Goal: Information Seeking & Learning: Learn about a topic

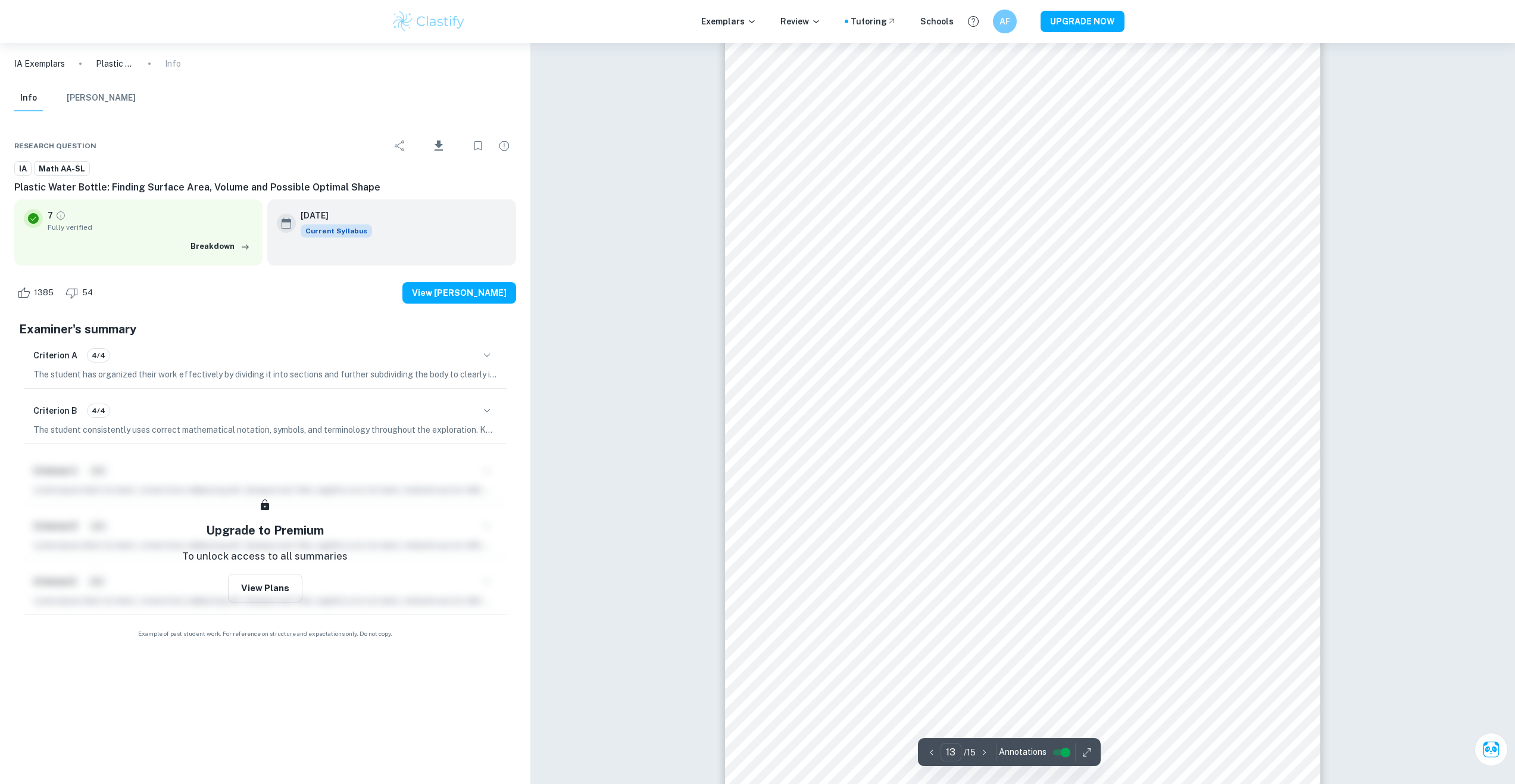
scroll to position [10475, 0]
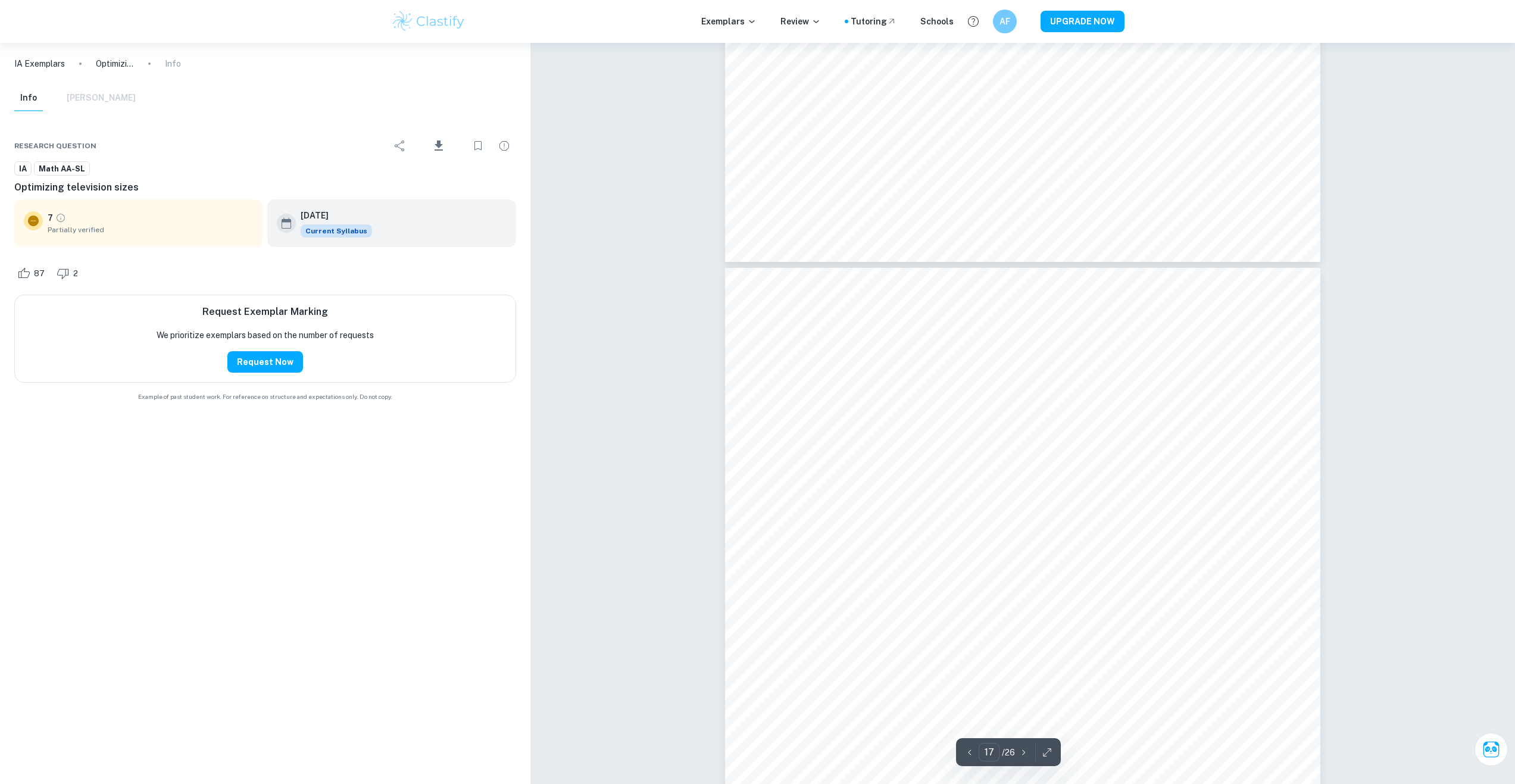
scroll to position [13570, 0]
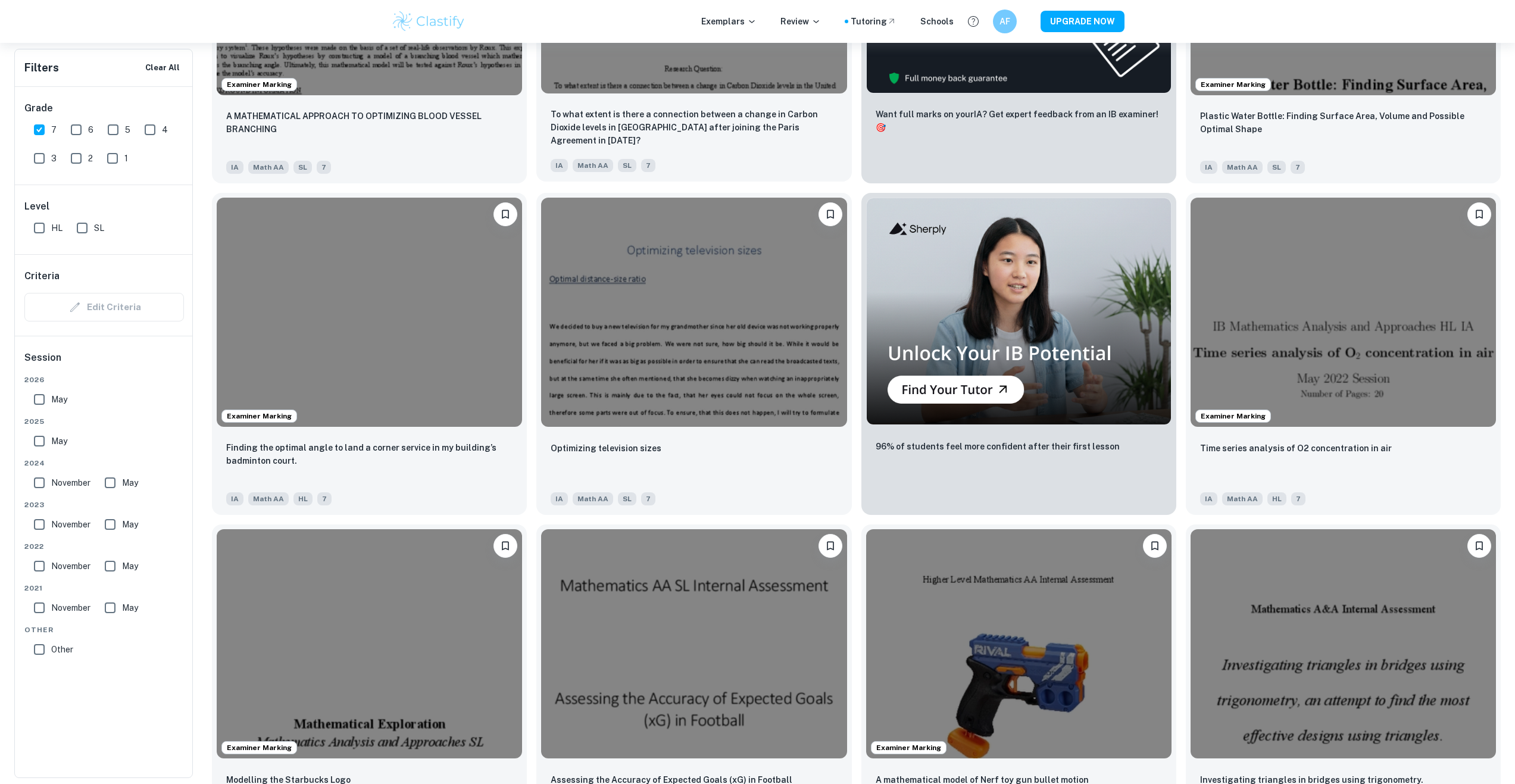
scroll to position [595, 0]
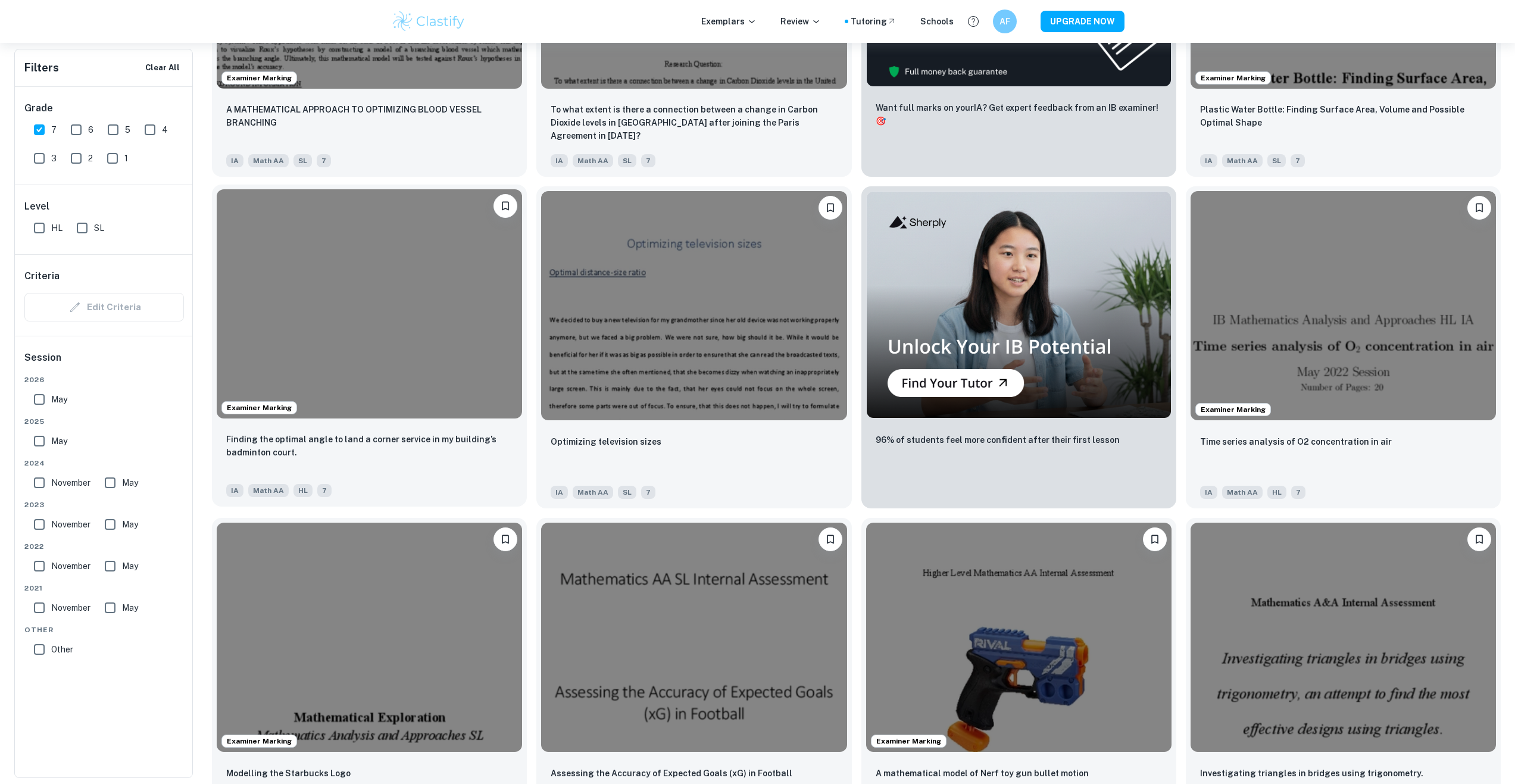
click at [419, 292] on img at bounding box center [369, 304] width 305 height 229
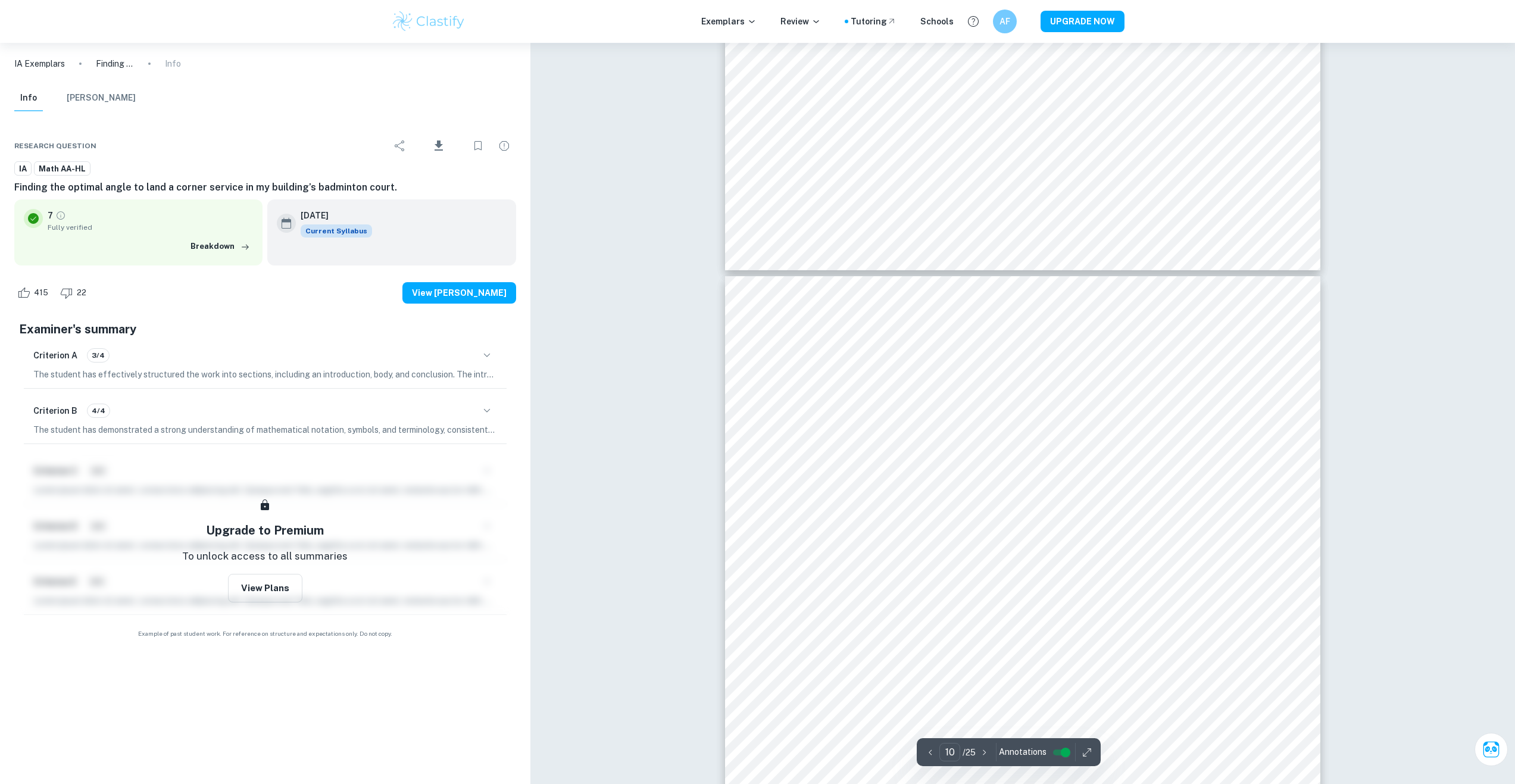
type input "11"
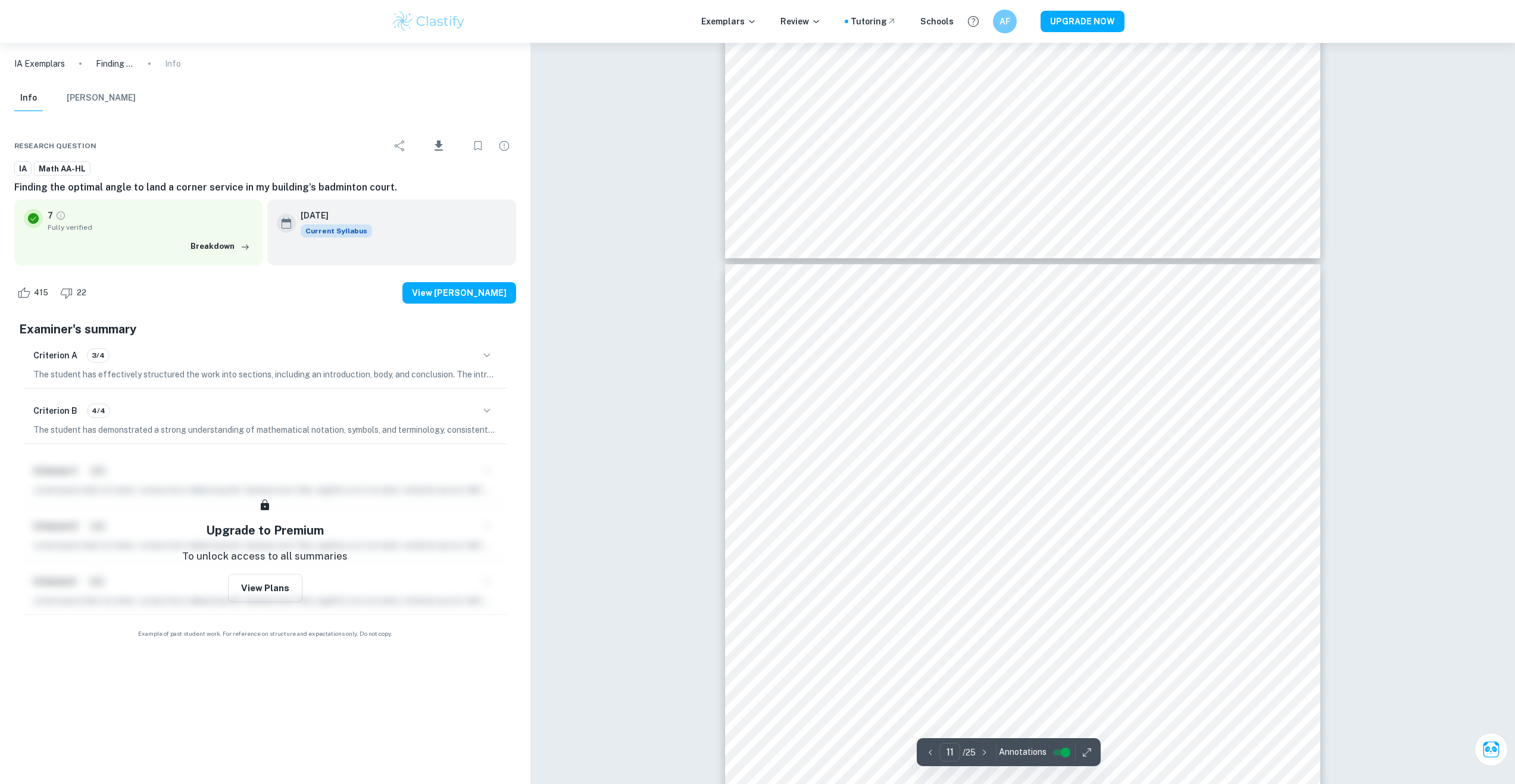
scroll to position [9076, 0]
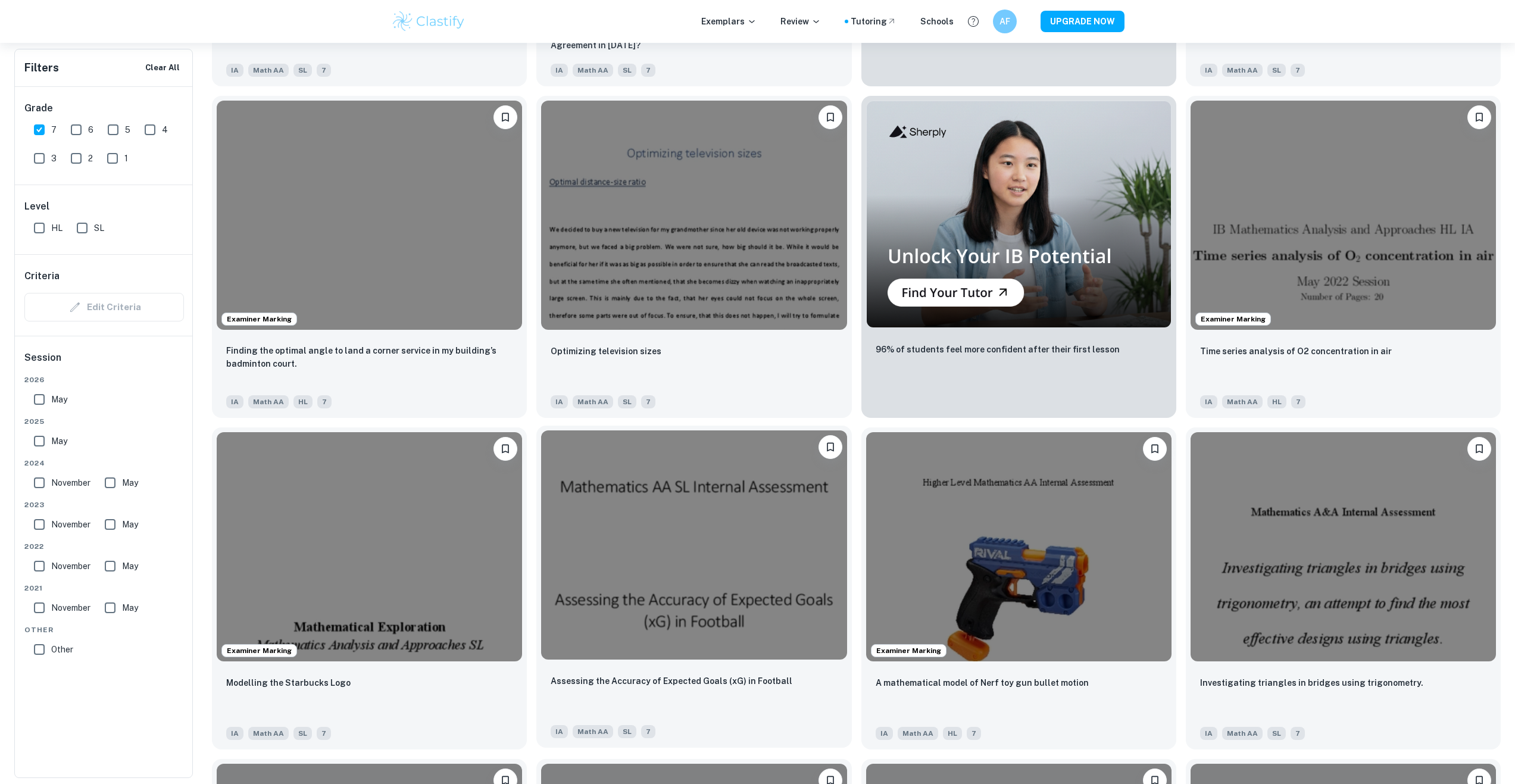
scroll to position [714, 0]
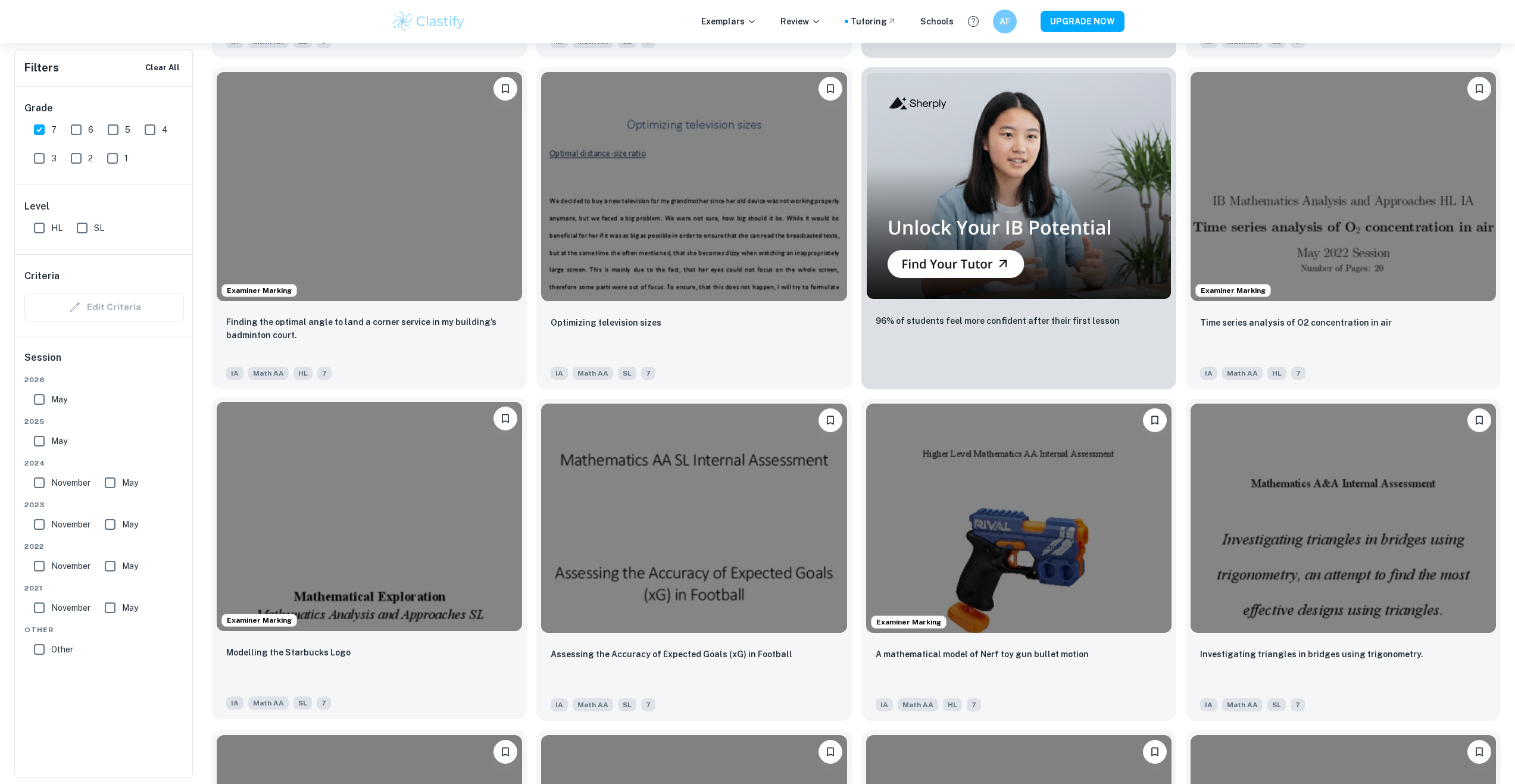
click at [417, 503] on img at bounding box center [369, 516] width 305 height 229
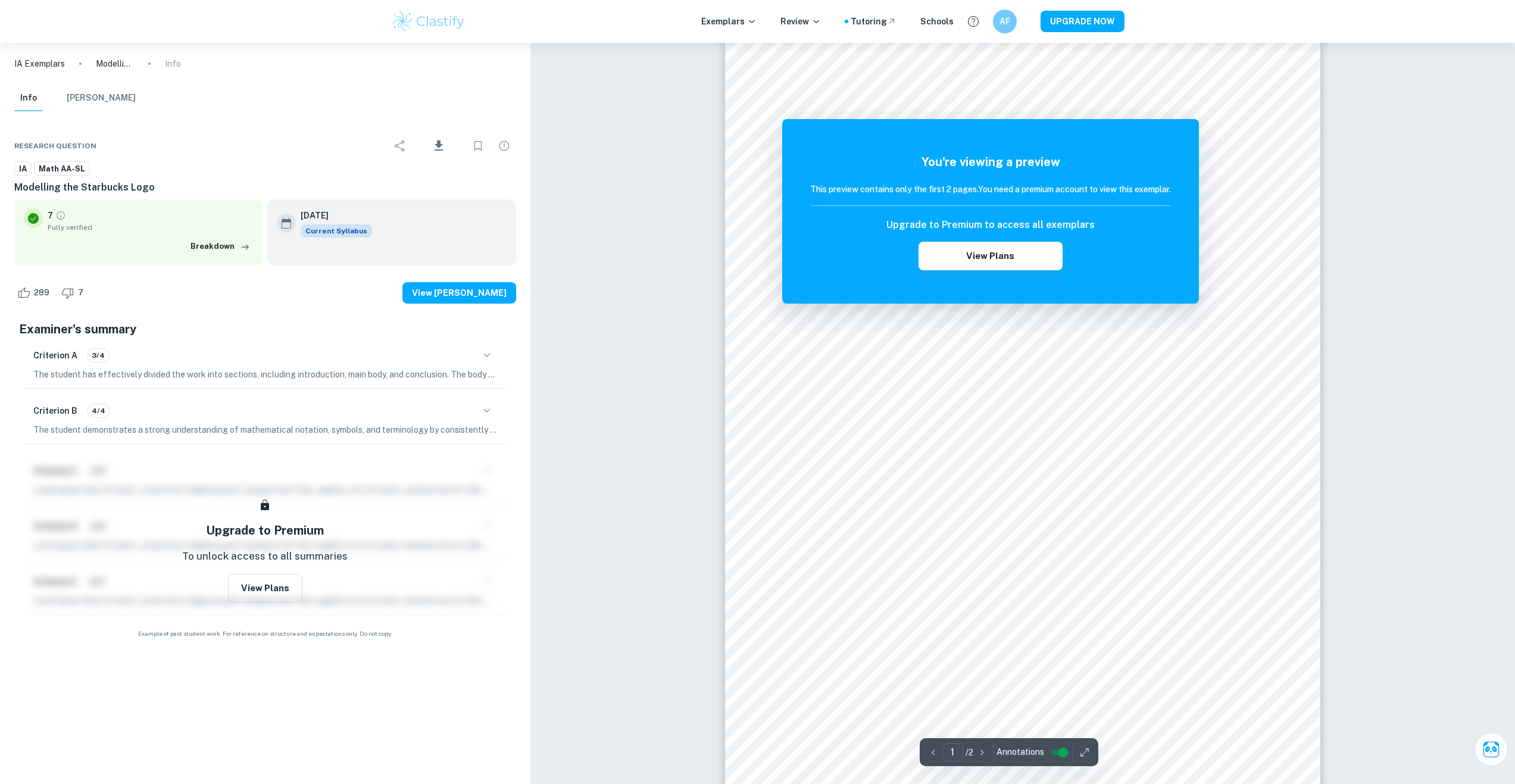
scroll to position [59, 0]
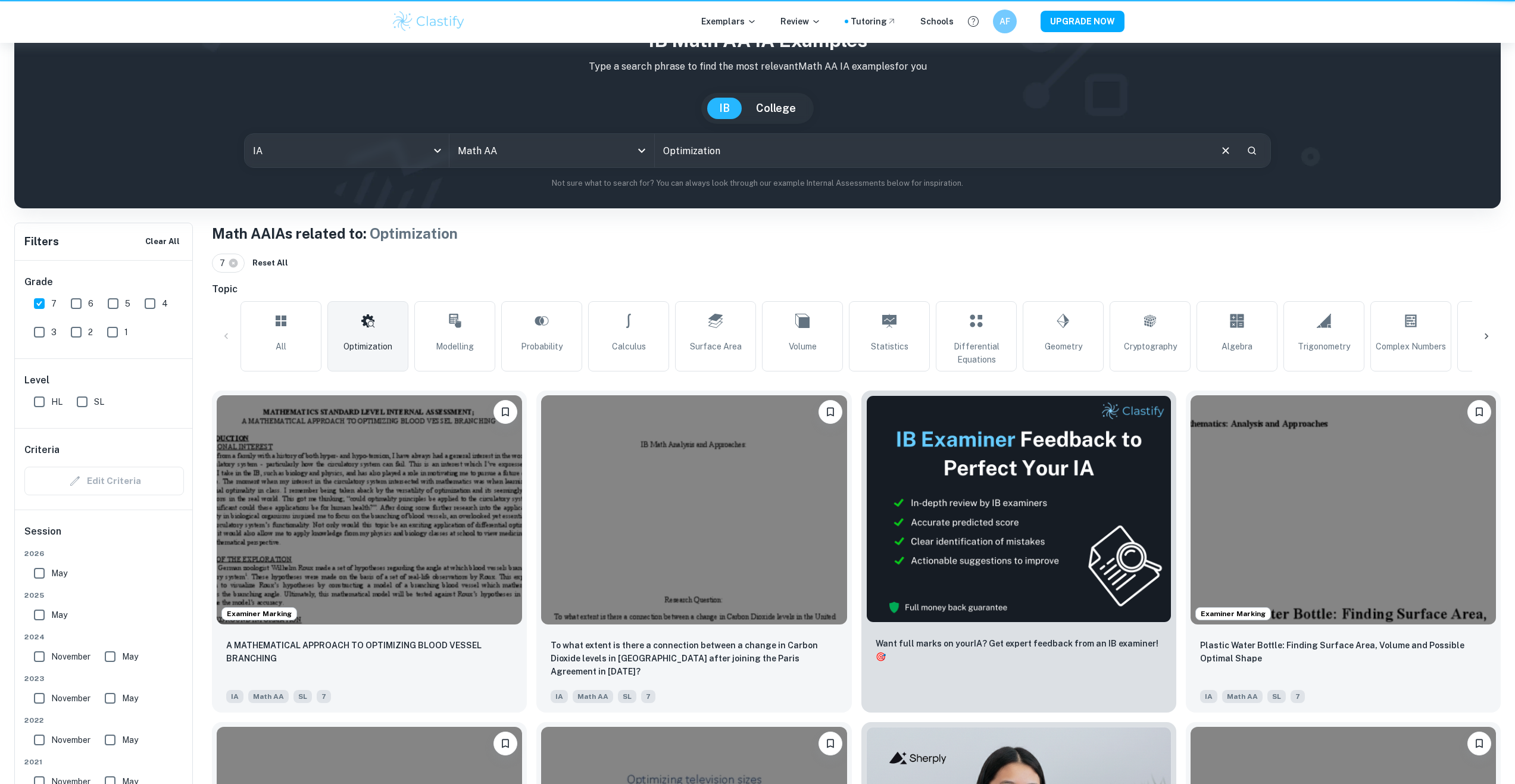
scroll to position [714, 0]
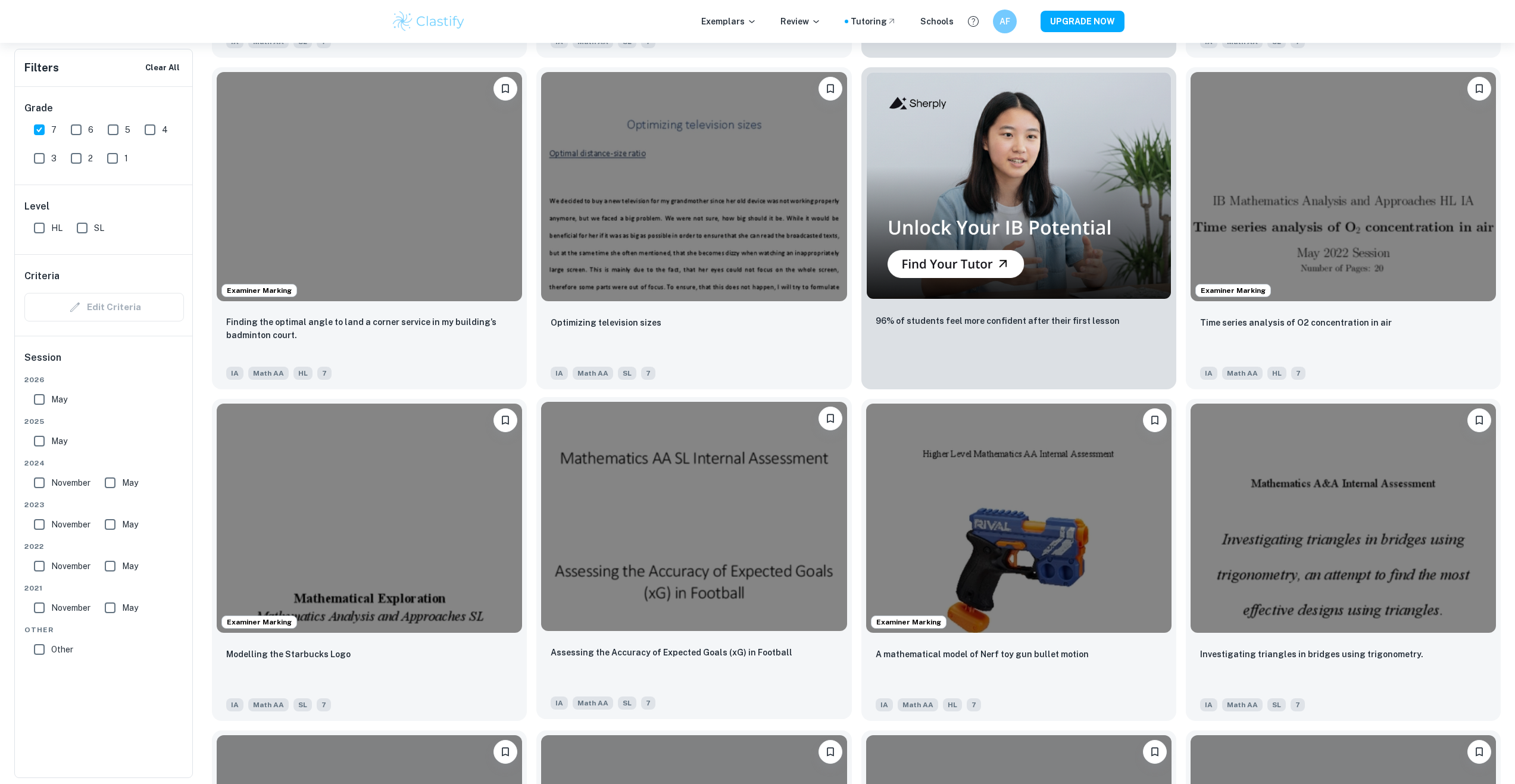
click at [621, 483] on img at bounding box center [694, 516] width 305 height 229
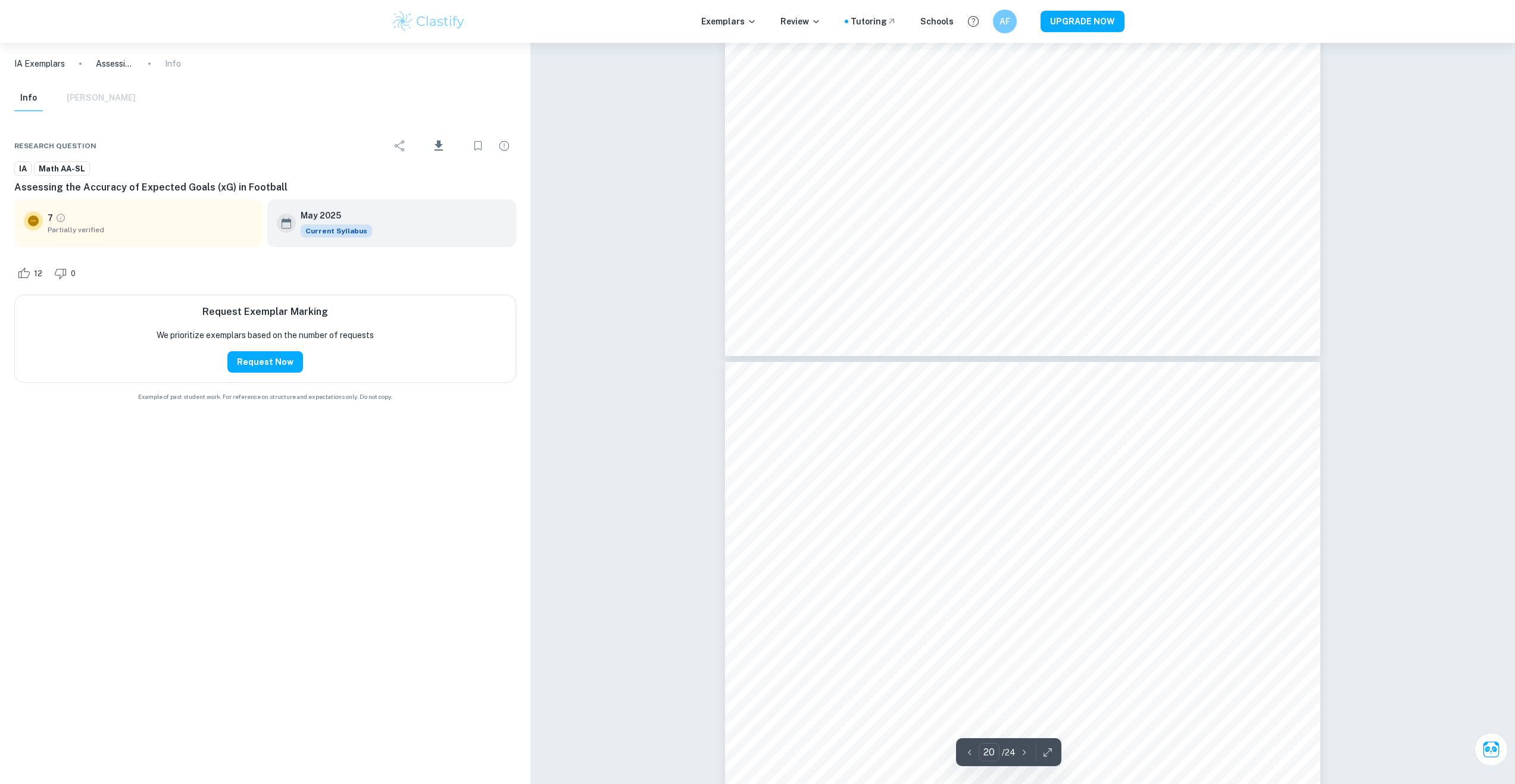
scroll to position [14760, 0]
type input "20"
